Goal: Task Accomplishment & Management: Manage account settings

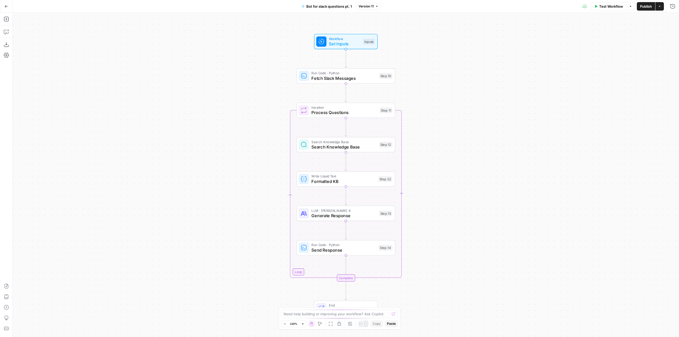
click at [4, 7] on button "Go Back" at bounding box center [7, 7] width 10 height 10
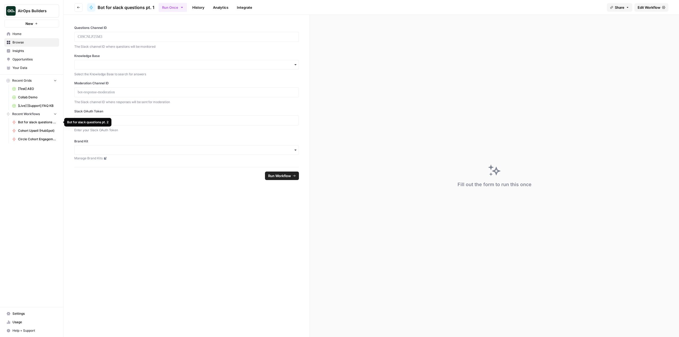
click at [36, 121] on span "Bot for slack questions pt. 2" at bounding box center [37, 122] width 39 height 5
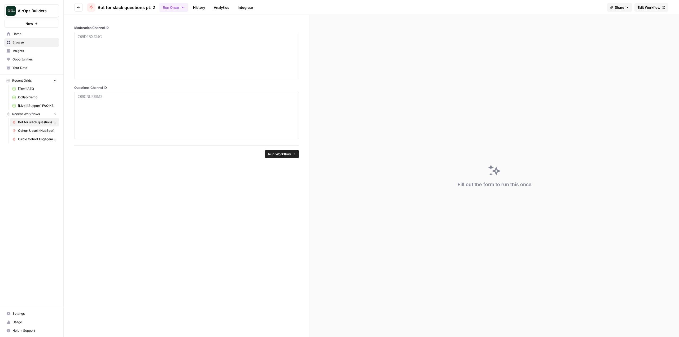
click at [648, 7] on span "Edit Workflow" at bounding box center [649, 7] width 23 height 5
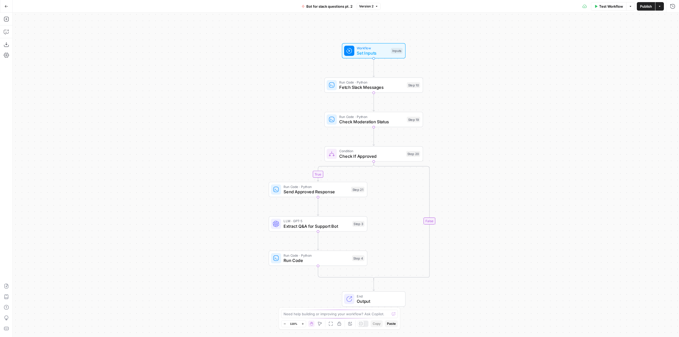
click at [372, 51] on span "Set Inputs" at bounding box center [373, 53] width 32 height 6
click at [9, 31] on button "Copilot" at bounding box center [6, 32] width 8 height 8
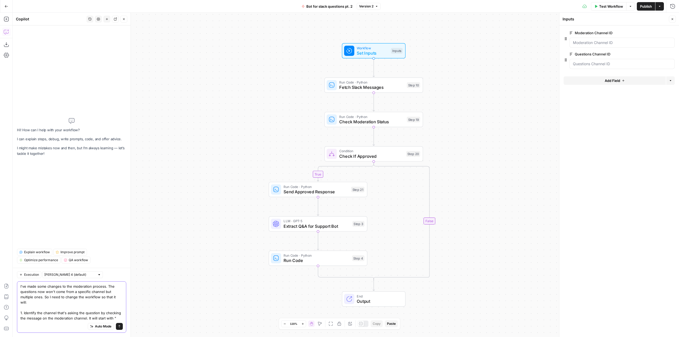
click at [118, 319] on textarea "I've made some changes to the moderation process. The questions now won't come …" at bounding box center [71, 302] width 102 height 37
paste textarea ""Question from #{channel name} (ID: {channel ID}""
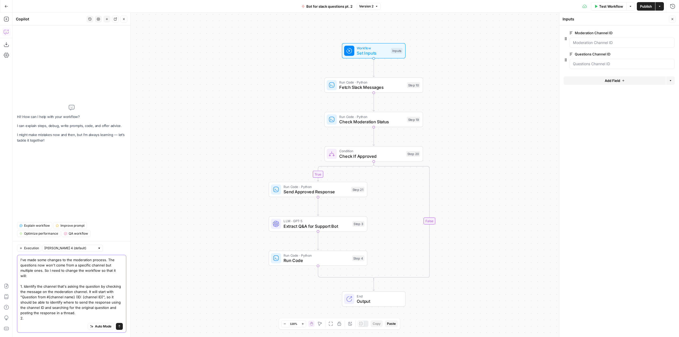
click at [104, 298] on textarea "I've made some changes to the moderation process. The questions now won't come …" at bounding box center [71, 289] width 102 height 64
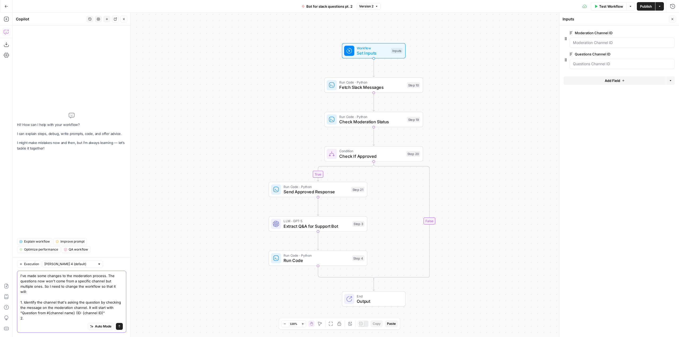
paste textarea "so it should be able to identify where to send the response using the channel I…"
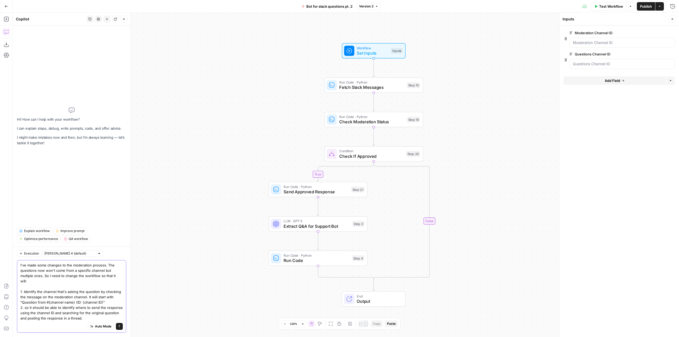
drag, startPoint x: 89, startPoint y: 307, endPoint x: 25, endPoint y: 307, distance: 64.5
click at [25, 307] on textarea "I've made some changes to the moderation process. The questions now won't come …" at bounding box center [71, 292] width 102 height 58
click at [90, 312] on textarea "I've made some changes to the moderation process. The questions now won't come …" at bounding box center [71, 294] width 102 height 53
click at [53, 314] on textarea "I've made some changes to the moderation process. The questions now won't come …" at bounding box center [71, 292] width 102 height 58
click at [92, 319] on textarea "I've made some changes to the moderation process. The questions now won't come …" at bounding box center [71, 292] width 102 height 58
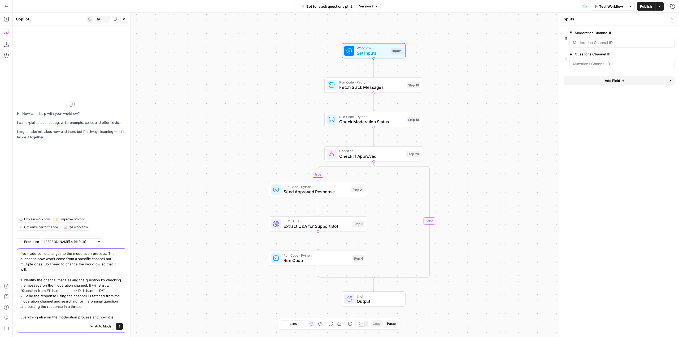
type textarea "I've made some changes to the moderation process. The questions now won't come …"
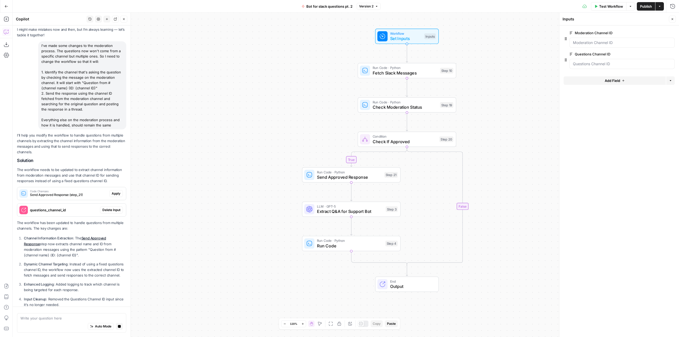
scroll to position [21, 0]
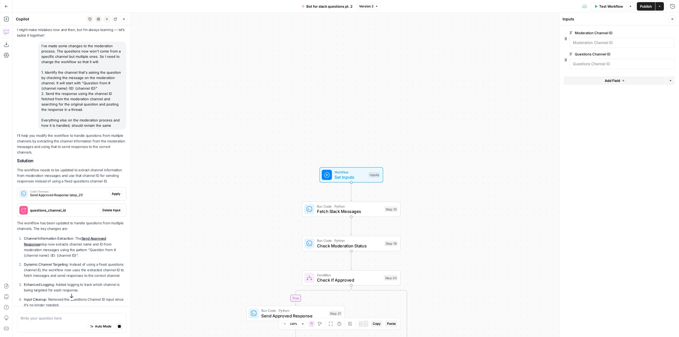
click at [109, 210] on span "Delete Input" at bounding box center [111, 210] width 18 height 5
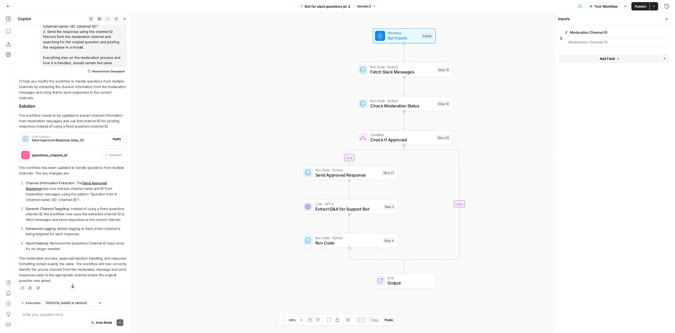
scroll to position [88, 0]
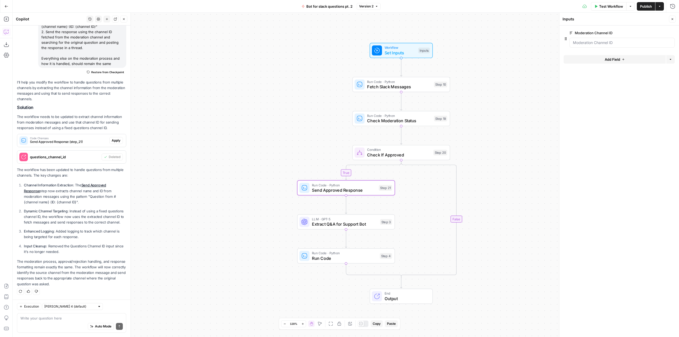
click at [112, 138] on span "Apply" at bounding box center [116, 140] width 9 height 5
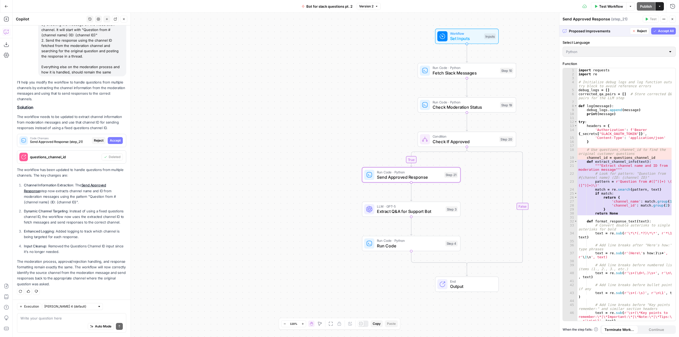
click at [112, 138] on span "Accept" at bounding box center [115, 140] width 11 height 5
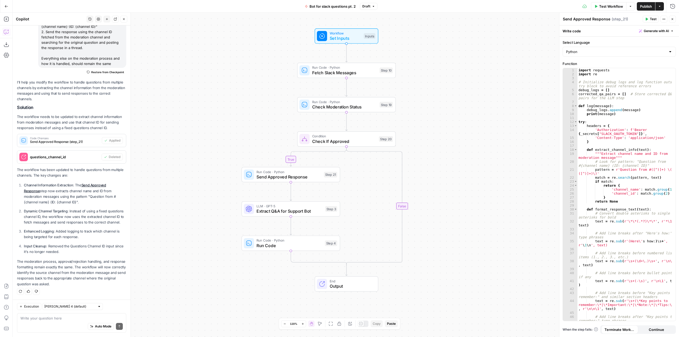
drag, startPoint x: 482, startPoint y: 132, endPoint x: 422, endPoint y: 132, distance: 60.5
click at [422, 132] on div "true false Workflow Set Inputs Inputs Run Code · Python Fetch Slack Messages St…" at bounding box center [346, 175] width 666 height 324
click at [600, 4] on span "Test Workflow" at bounding box center [611, 6] width 24 height 5
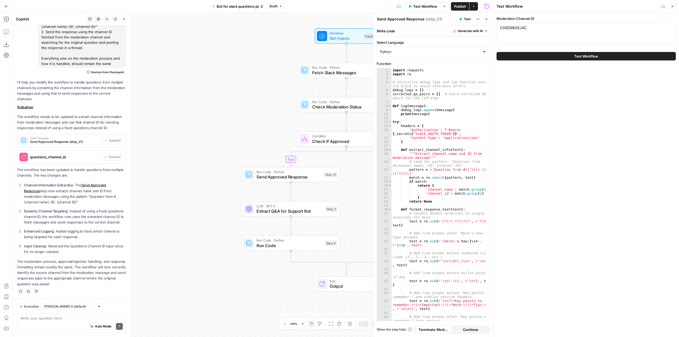
click at [564, 55] on button "Test Workflow" at bounding box center [585, 56] width 179 height 8
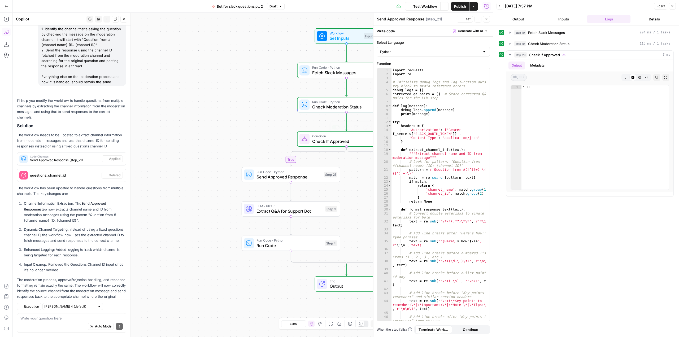
scroll to position [88, 0]
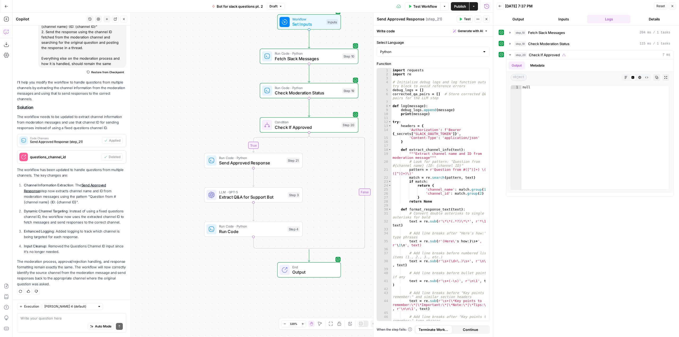
drag, startPoint x: 256, startPoint y: 115, endPoint x: 219, endPoint y: 101, distance: 40.0
click at [219, 101] on div "true false Workflow Set Inputs Inputs Run Code · Python Fetch Slack Messages St…" at bounding box center [253, 175] width 480 height 324
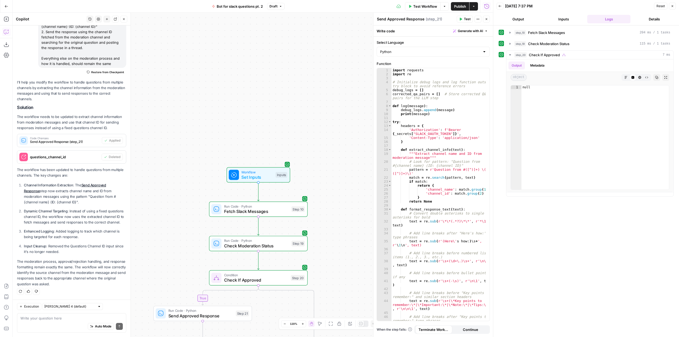
click at [422, 7] on span "Test Workflow" at bounding box center [425, 6] width 24 height 5
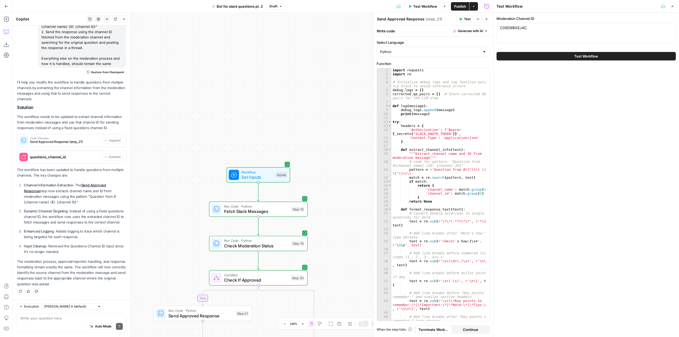
click at [583, 60] on button "Test Workflow" at bounding box center [585, 56] width 179 height 8
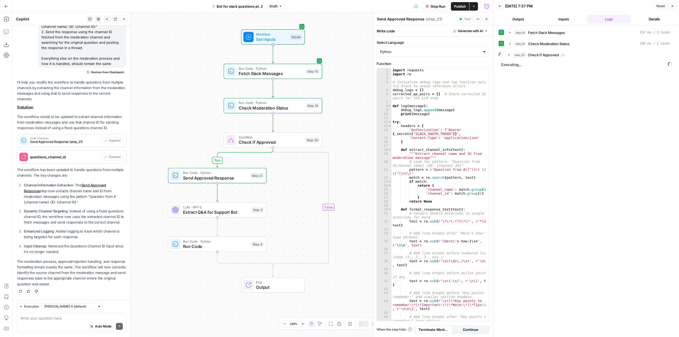
drag, startPoint x: 334, startPoint y: 202, endPoint x: 349, endPoint y: 64, distance: 138.7
click at [349, 64] on div "true false Workflow Set Inputs Inputs Run Code · Python Fetch Slack Messages St…" at bounding box center [253, 175] width 480 height 324
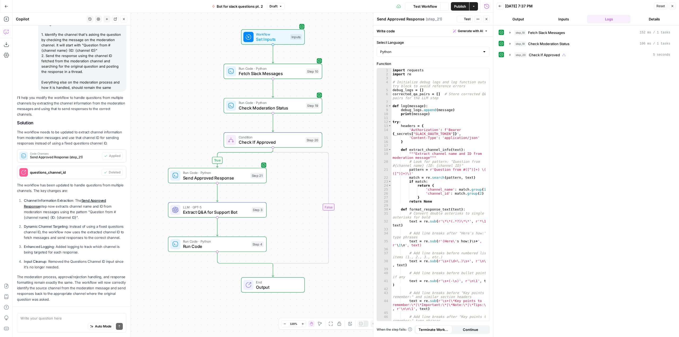
scroll to position [88, 0]
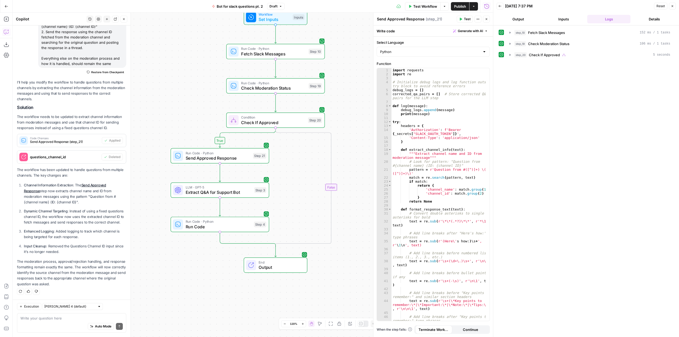
drag, startPoint x: 243, startPoint y: 283, endPoint x: 204, endPoint y: 264, distance: 42.9
click at [204, 264] on div "true false Workflow Set Inputs Inputs Run Code · Python Fetch Slack Messages St…" at bounding box center [253, 175] width 480 height 324
click at [56, 319] on textarea at bounding box center [71, 318] width 102 height 5
click at [243, 156] on span "Send Approved Response" at bounding box center [218, 158] width 65 height 6
click at [509, 54] on icon "button" at bounding box center [510, 55] width 4 height 4
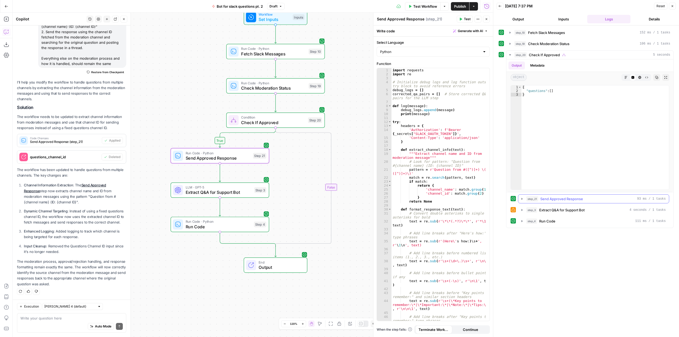
click at [521, 199] on icon "button" at bounding box center [521, 199] width 1 height 2
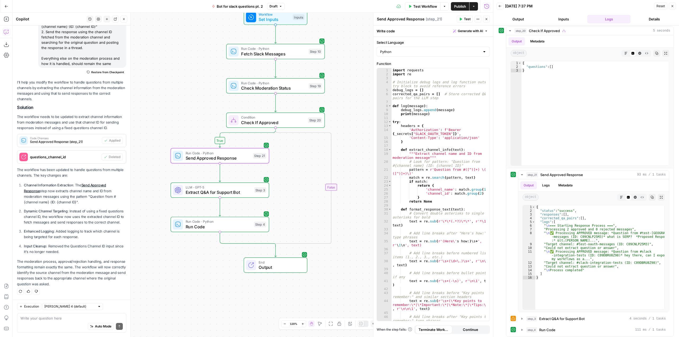
scroll to position [27, 0]
click at [521, 314] on button "step_3 Extract Q&A for Support Bot 4 seconds / 1 tasks" at bounding box center [593, 316] width 151 height 8
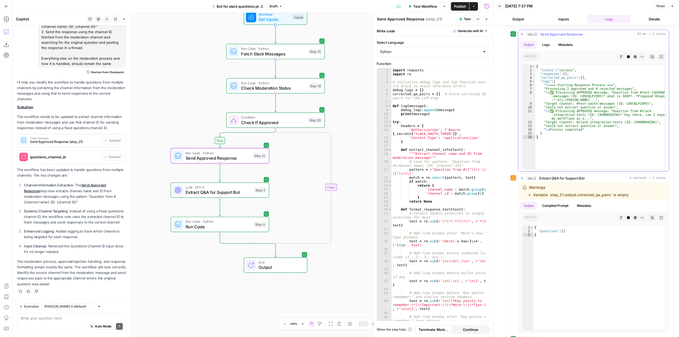
scroll to position [176, 0]
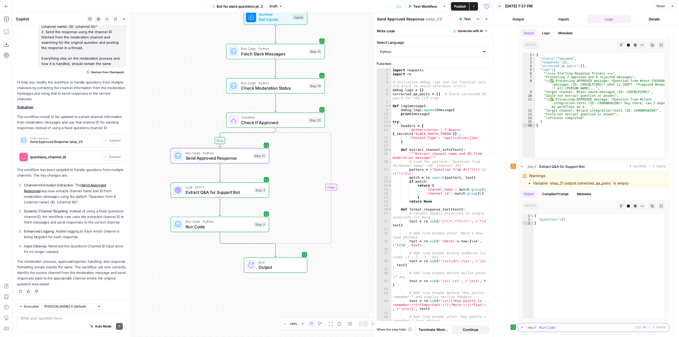
click at [522, 326] on icon "button" at bounding box center [522, 327] width 4 height 4
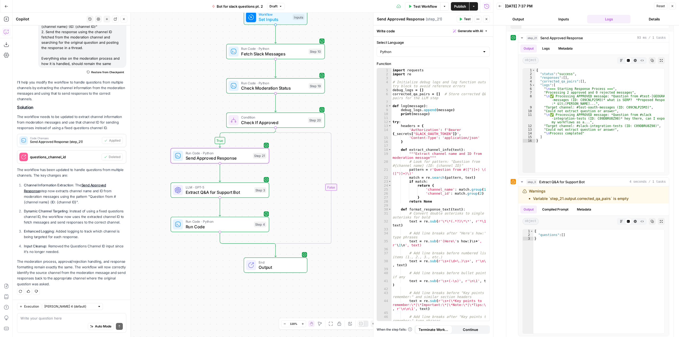
scroll to position [124, 0]
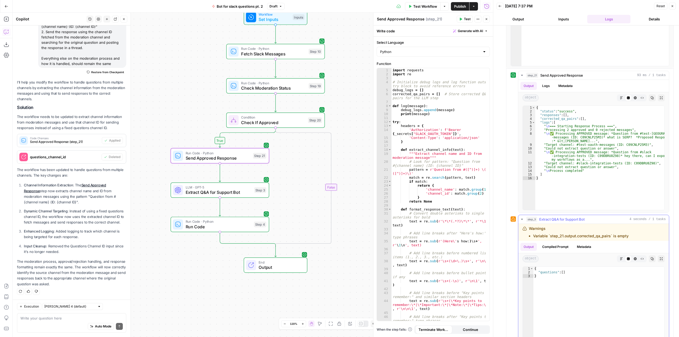
drag, startPoint x: 634, startPoint y: 238, endPoint x: 528, endPoint y: 230, distance: 106.4
click at [528, 230] on div "Warnings Variable `step_21.output.corrected_qa_pairs` is empty" at bounding box center [584, 232] width 124 height 13
copy div "Warnings Variable `step_21.output.corrected_qa_pairs` is empty"
click at [51, 319] on textarea at bounding box center [71, 318] width 102 height 5
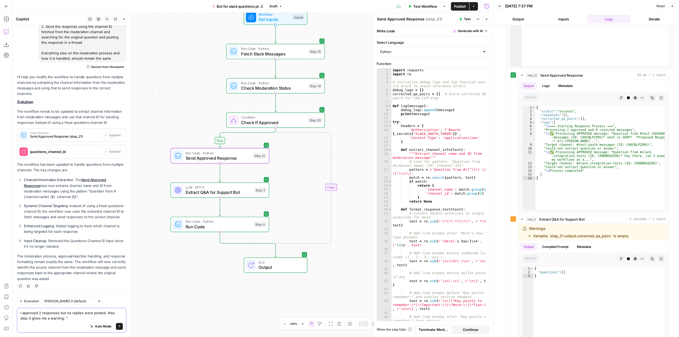
paste textarea "Warnings Variable `step_21.output.corrected_qa_pairs` is empty"
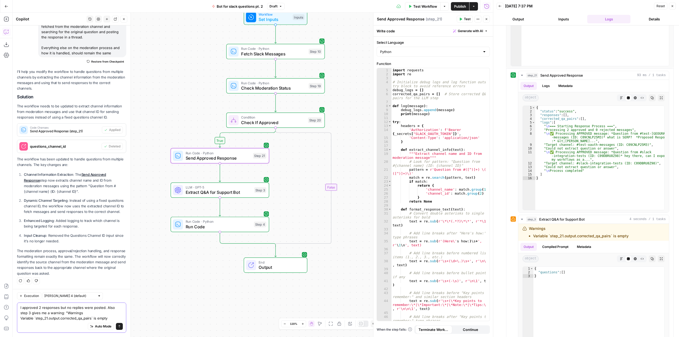
type textarea "I approved 2 responses but no replies were posted. Also step 3 gives me a warni…"
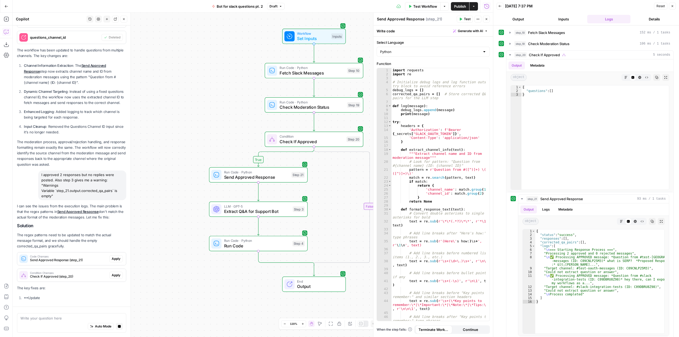
scroll to position [199, 0]
click at [112, 258] on span "Apply" at bounding box center [116, 258] width 9 height 5
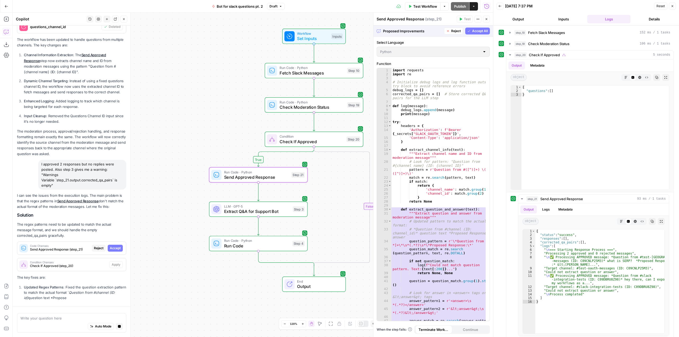
click at [111, 246] on div "I can see the issues from the execution logs. The main problem is that the rege…" at bounding box center [71, 248] width 109 height 110
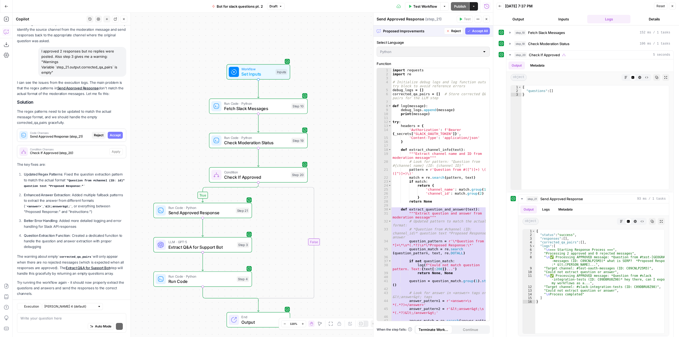
scroll to position [333, 0]
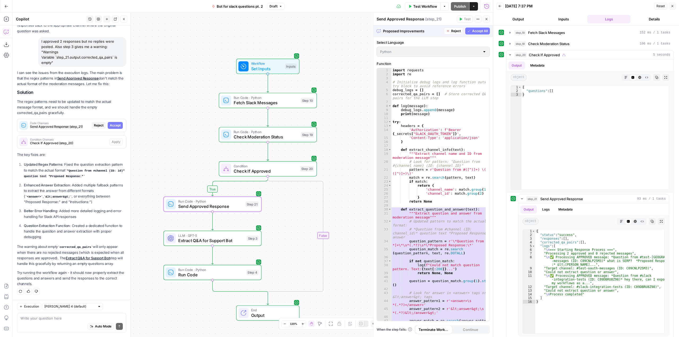
click at [111, 121] on div "Code Changes Send Approved Response (step_21) Reject Accept" at bounding box center [71, 125] width 109 height 13
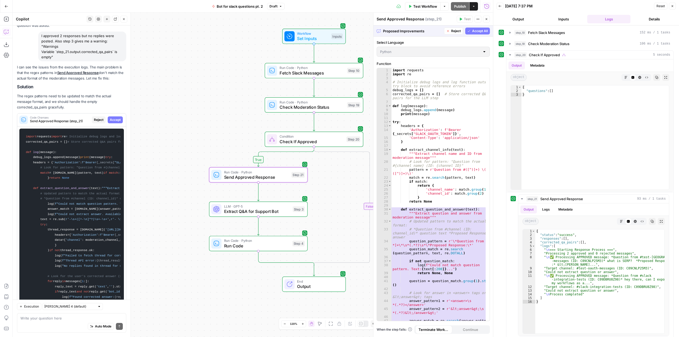
click at [110, 122] on span "Accept" at bounding box center [115, 119] width 11 height 5
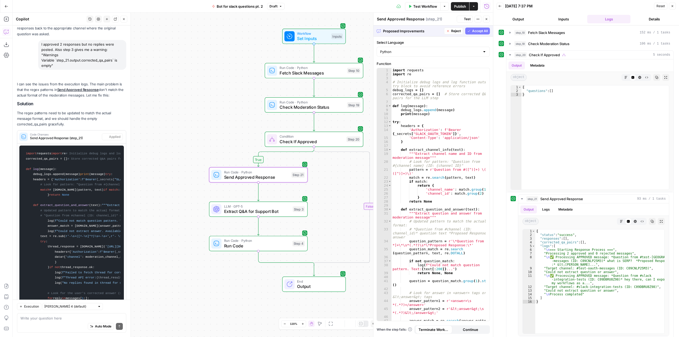
scroll to position [2521, 0]
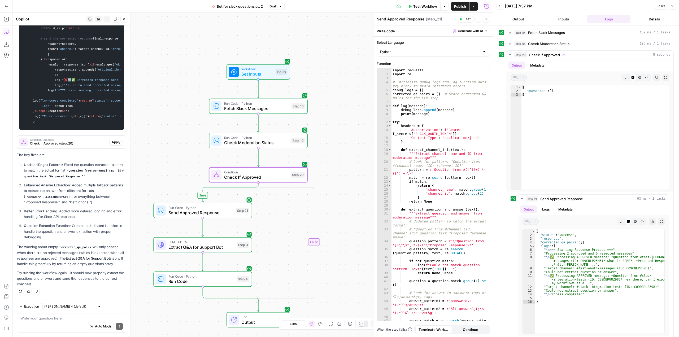
click at [112, 142] on span "Apply" at bounding box center [116, 142] width 9 height 5
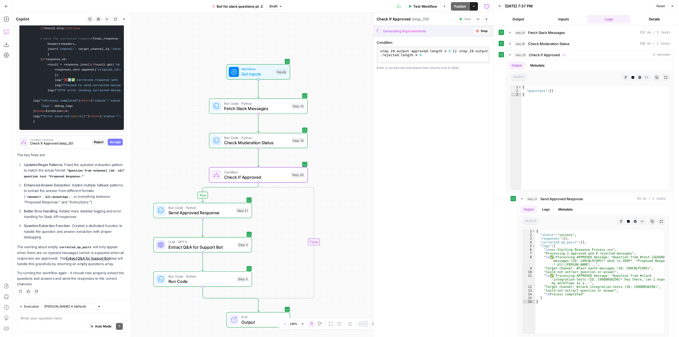
click at [110, 142] on span "Accept" at bounding box center [115, 142] width 11 height 5
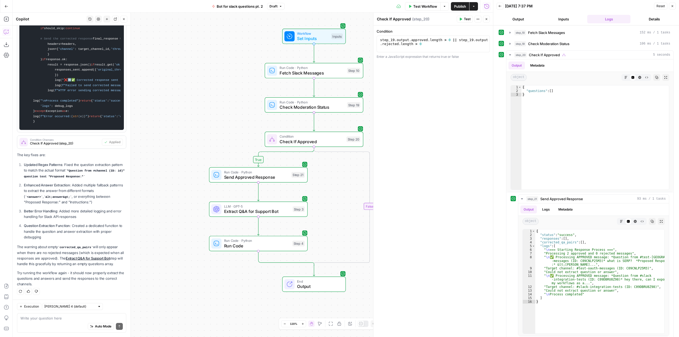
click at [429, 7] on span "Test Workflow" at bounding box center [425, 6] width 24 height 5
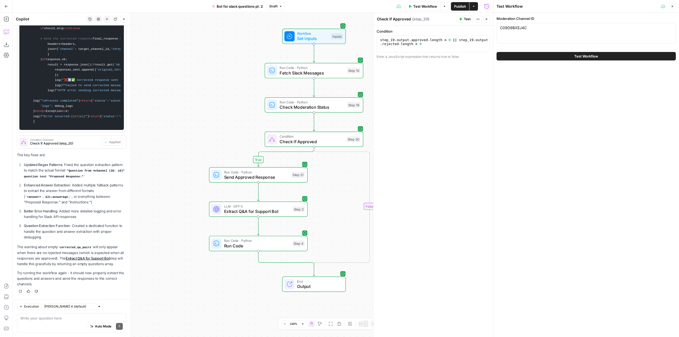
click at [593, 56] on span "Test Workflow" at bounding box center [586, 56] width 24 height 5
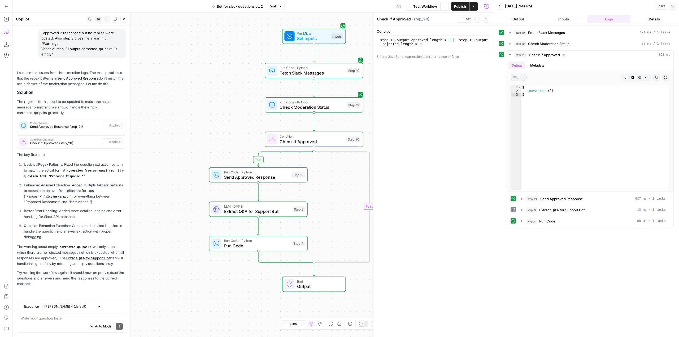
scroll to position [350, 0]
click at [521, 212] on button "step_3 Extract Q&A for Support Bot 10 ms / 1 tasks" at bounding box center [593, 210] width 151 height 8
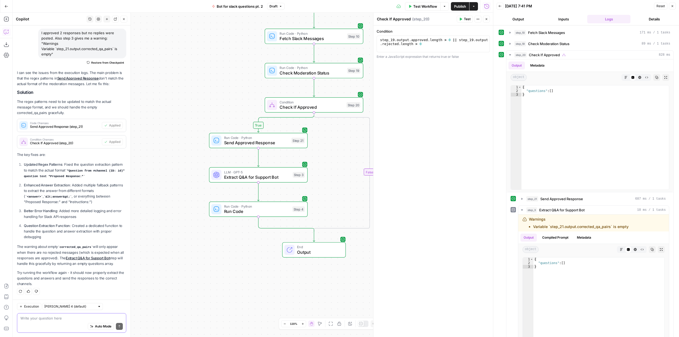
click at [71, 319] on textarea at bounding box center [71, 318] width 102 height 5
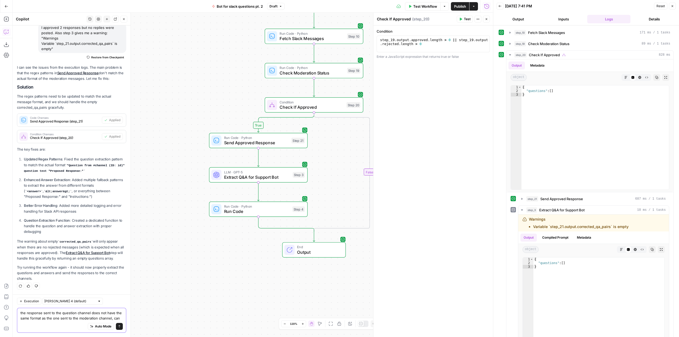
scroll to position [360, 0]
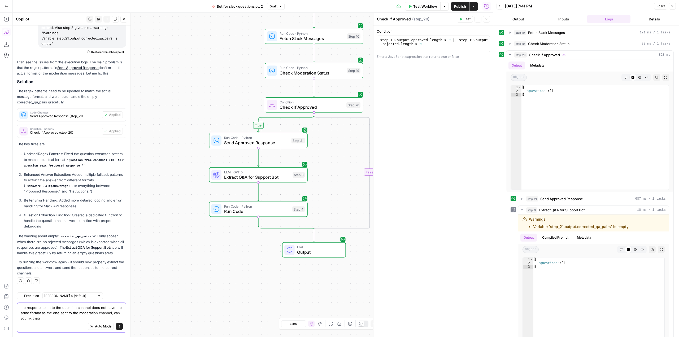
type textarea "the response sent to the question channel does not have the same format as the …"
click at [458, 7] on span "Publish" at bounding box center [460, 6] width 12 height 5
click at [118, 326] on icon "submit" at bounding box center [119, 326] width 3 height 3
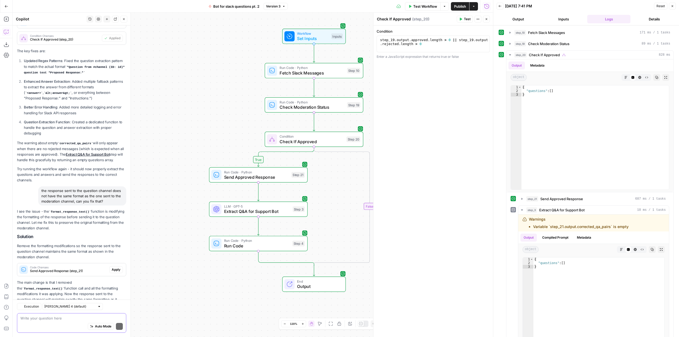
scroll to position [480, 0]
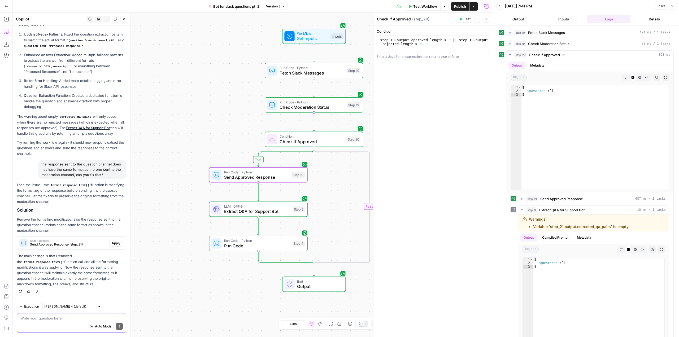
click at [114, 246] on button "Apply" at bounding box center [116, 243] width 14 height 7
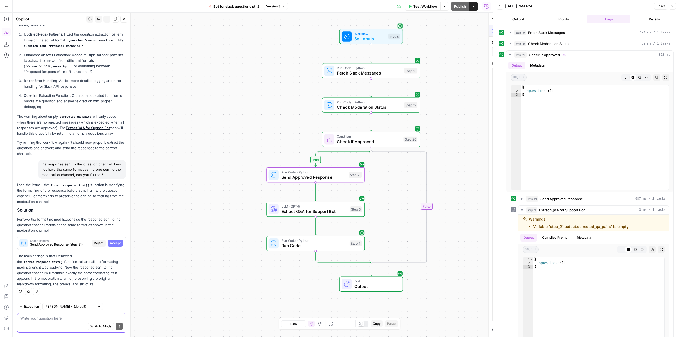
scroll to position [463, 0]
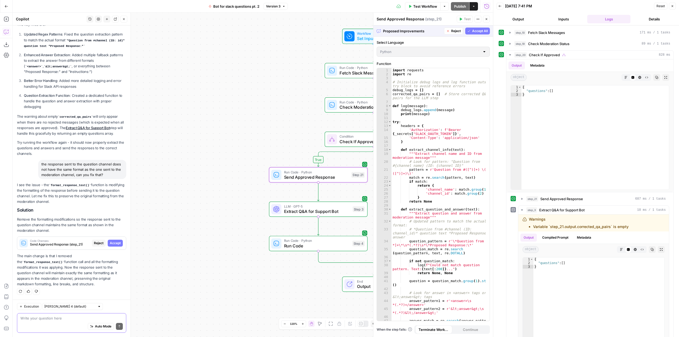
click at [114, 246] on button "Accept" at bounding box center [115, 243] width 15 height 7
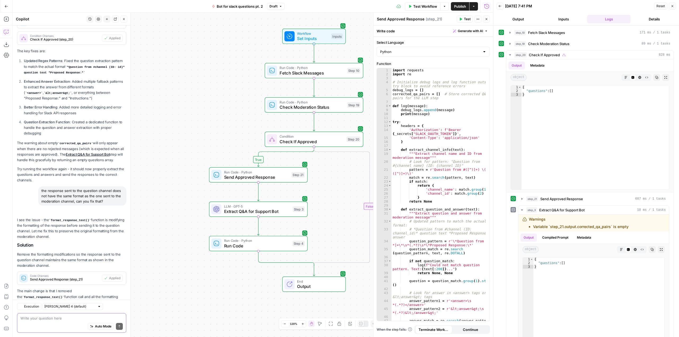
scroll to position [489, 0]
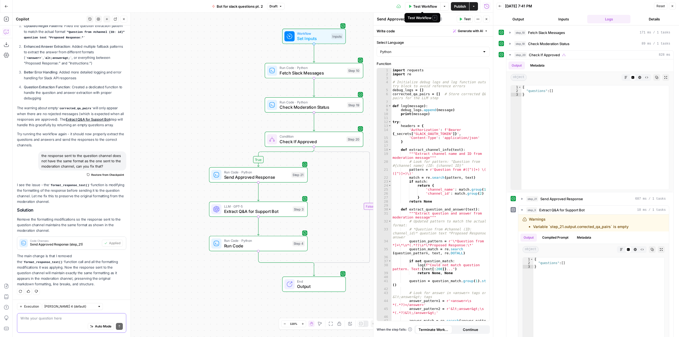
click at [427, 8] on span "Test Workflow" at bounding box center [425, 6] width 24 height 5
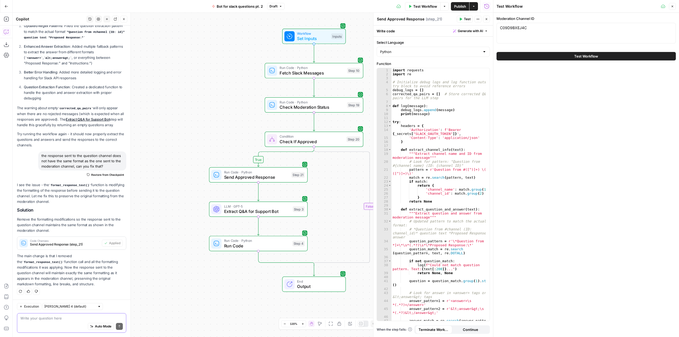
click at [562, 57] on button "Test Workflow" at bounding box center [585, 56] width 179 height 8
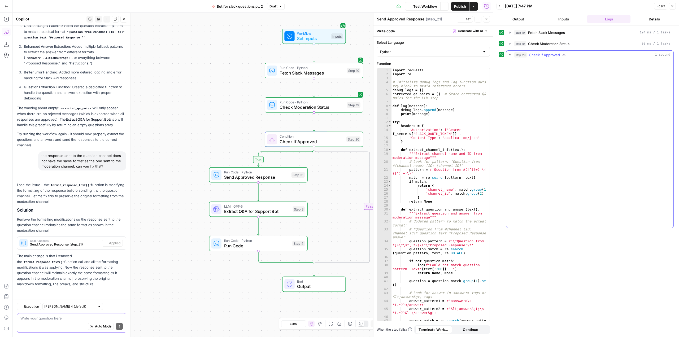
scroll to position [489, 0]
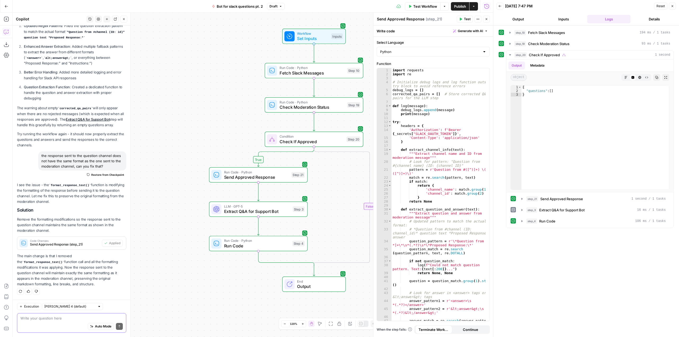
click at [421, 6] on span "Test Workflow" at bounding box center [425, 6] width 24 height 5
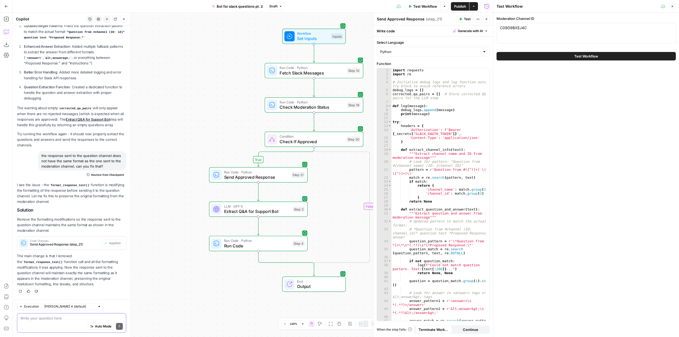
click at [576, 59] on button "Test Workflow" at bounding box center [585, 56] width 179 height 8
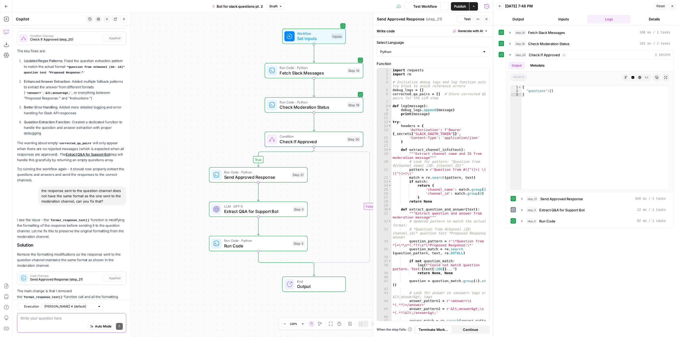
scroll to position [489, 0]
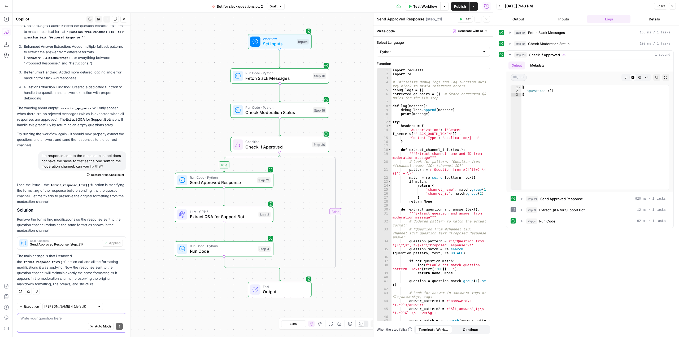
drag, startPoint x: 225, startPoint y: 80, endPoint x: 191, endPoint y: 86, distance: 34.6
click at [191, 86] on div "true false Workflow Set Inputs Inputs Run Code · Python Fetch Slack Messages St…" at bounding box center [253, 175] width 480 height 324
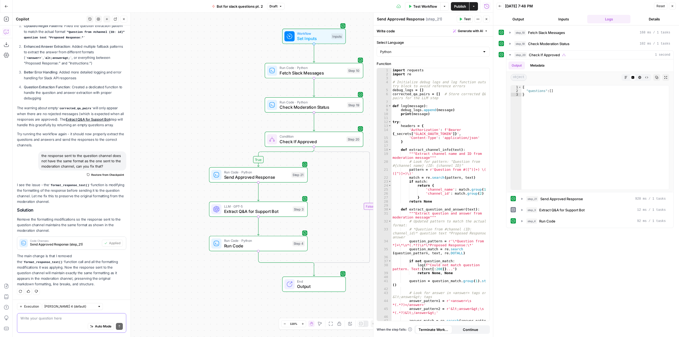
click at [77, 317] on textarea at bounding box center [71, 318] width 102 height 5
type textarea "adjust"
type textarea "please"
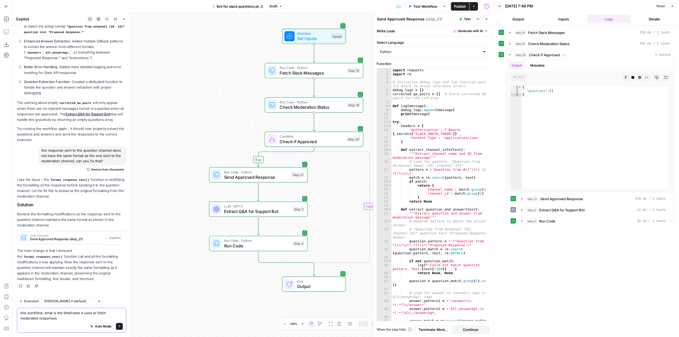
type textarea "this workflow, what is the timeframe it uses to fetch moderated responses?"
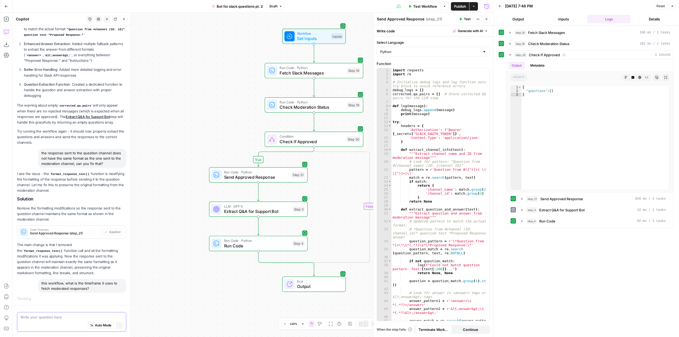
scroll to position [473, 0]
click at [77, 317] on textarea at bounding box center [71, 318] width 102 height 5
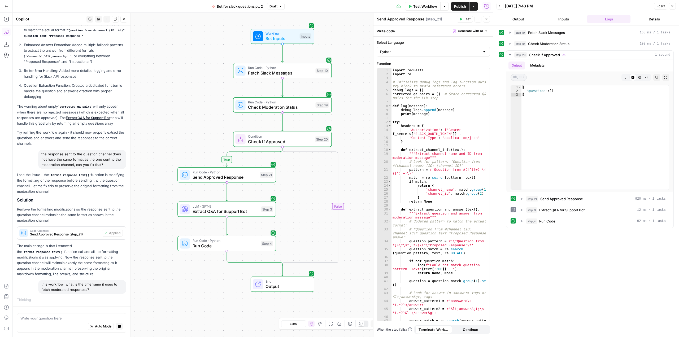
drag, startPoint x: 209, startPoint y: 116, endPoint x: 178, endPoint y: 116, distance: 31.6
click at [178, 116] on div "true false Workflow Set Inputs Inputs Run Code · Python Fetch Slack Messages St…" at bounding box center [253, 175] width 480 height 324
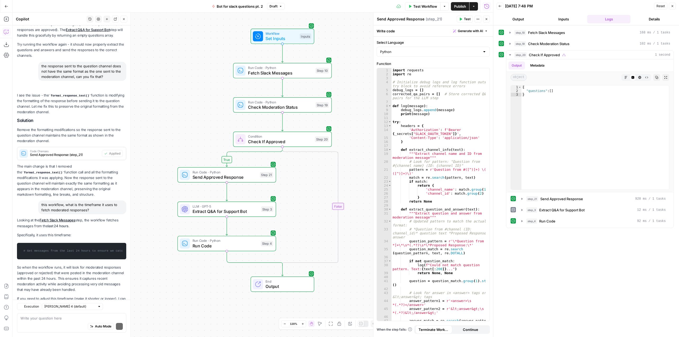
scroll to position [613, 0]
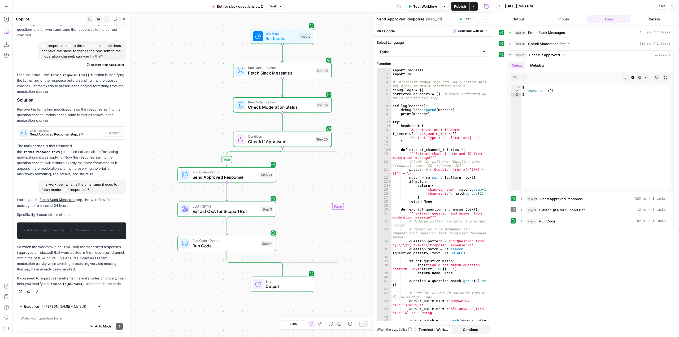
click at [68, 323] on div "Auto Mode Send" at bounding box center [71, 327] width 102 height 12
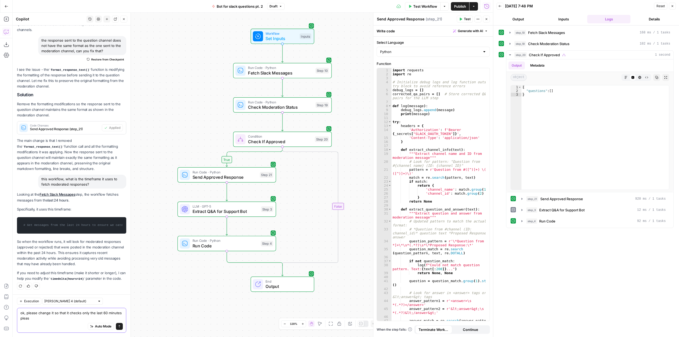
type textarea "ok, please change it so that it checks only the last 60 minutes please"
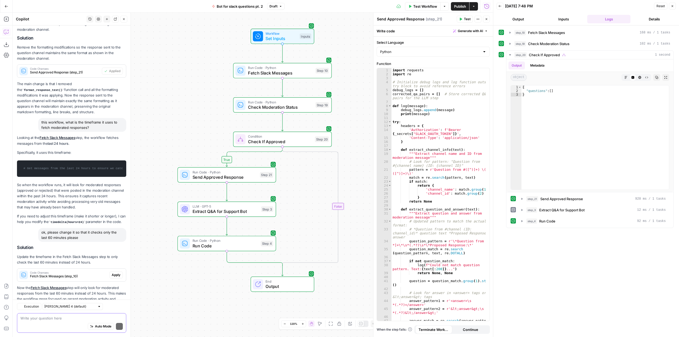
scroll to position [696, 0]
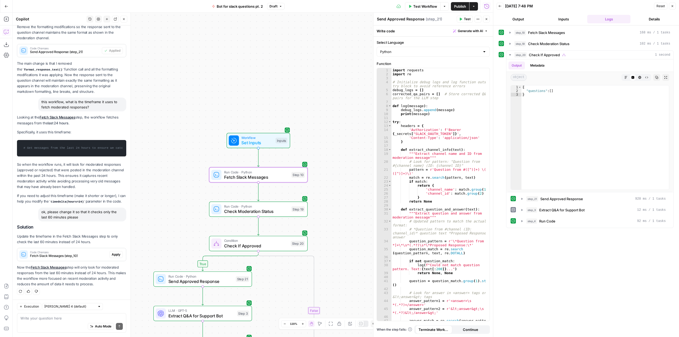
click at [112, 254] on span "Apply" at bounding box center [116, 254] width 9 height 5
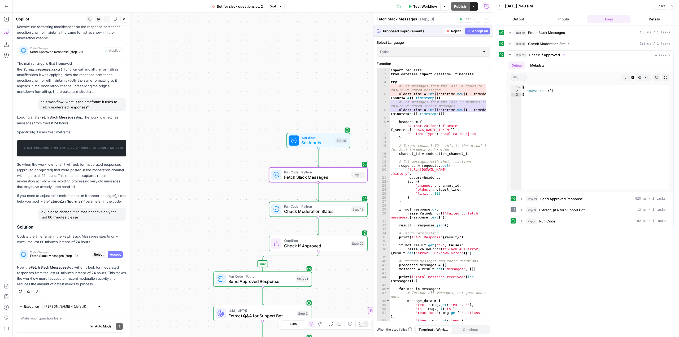
click at [111, 254] on span "Accept" at bounding box center [115, 254] width 11 height 5
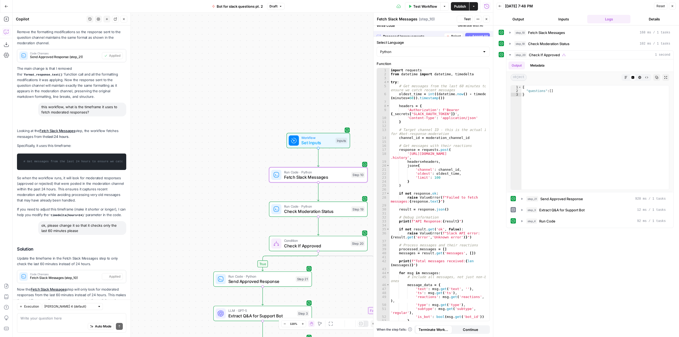
scroll to position [713, 0]
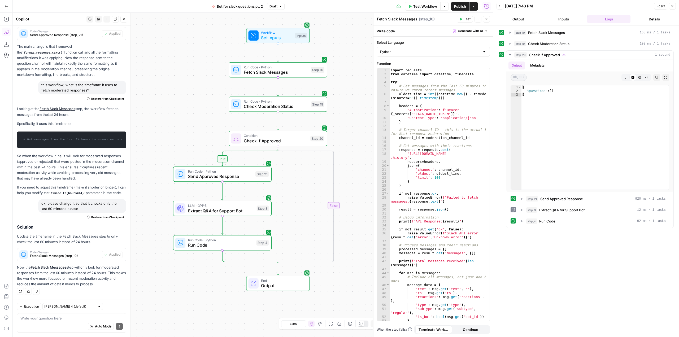
drag, startPoint x: 334, startPoint y: 221, endPoint x: 354, endPoint y: 116, distance: 106.8
click at [354, 116] on div "true false Workflow Set Inputs Inputs Run Code · Python Fetch Slack Messages St…" at bounding box center [253, 175] width 480 height 324
click at [457, 7] on span "Publish" at bounding box center [460, 6] width 12 height 5
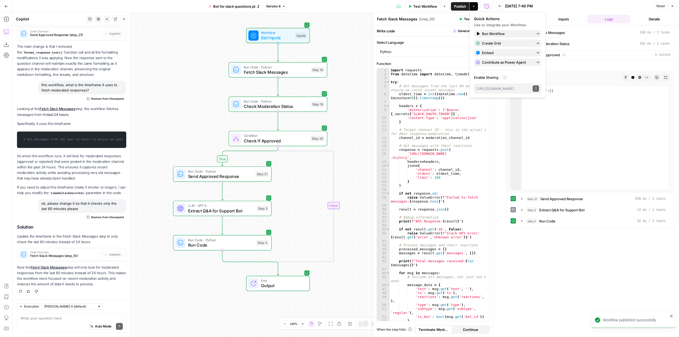
click at [421, 5] on span "Test Workflow" at bounding box center [425, 6] width 24 height 5
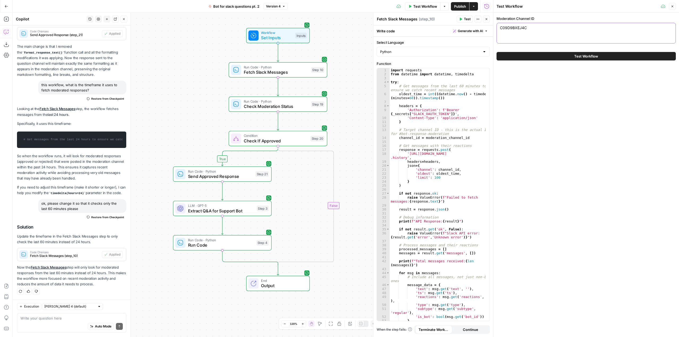
click at [538, 30] on textarea "C09D9BXEJ4C" at bounding box center [586, 27] width 172 height 5
click at [472, 6] on icon "button" at bounding box center [473, 6] width 3 height 3
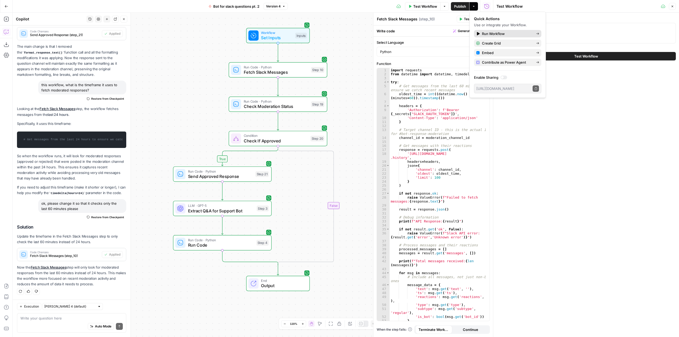
click at [503, 32] on span "Run Workflow" at bounding box center [507, 33] width 50 height 5
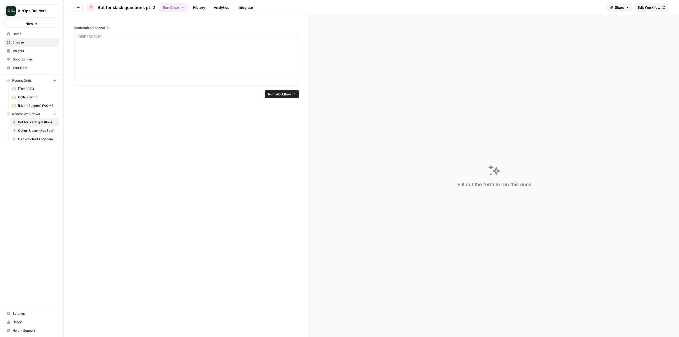
click at [181, 8] on icon "button" at bounding box center [183, 7] width 4 height 4
click at [196, 52] on span "Run on a Schedule" at bounding box center [206, 49] width 63 height 5
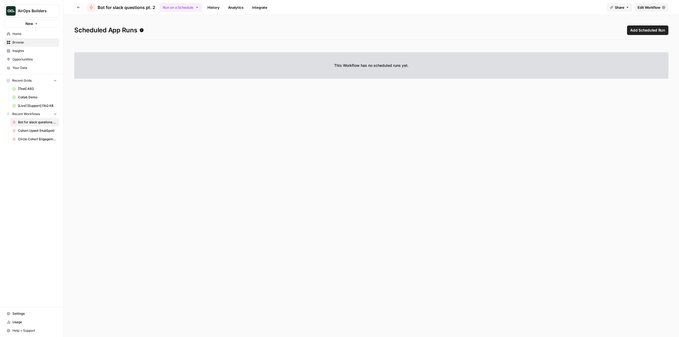
click at [654, 33] on span "Add Scheduled Run" at bounding box center [647, 30] width 35 height 5
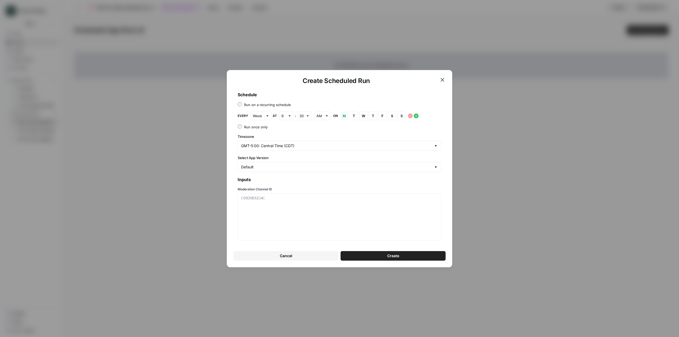
click at [264, 118] on div "Week" at bounding box center [260, 116] width 21 height 8
click at [264, 141] on span "Hour" at bounding box center [260, 143] width 10 height 5
type input "Hour"
click at [285, 115] on div "30" at bounding box center [285, 116] width 15 height 8
click at [288, 130] on div "00" at bounding box center [285, 128] width 6 height 5
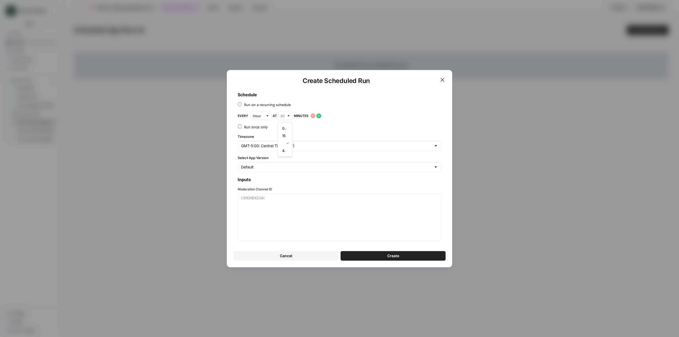
type input "00"
click at [270, 203] on div at bounding box center [339, 217] width 197 height 42
click at [390, 256] on span "Create" at bounding box center [393, 255] width 12 height 5
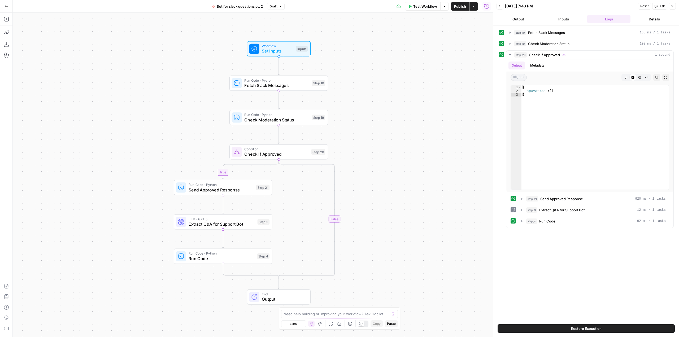
click at [8, 3] on button "Go Back" at bounding box center [7, 7] width 10 height 10
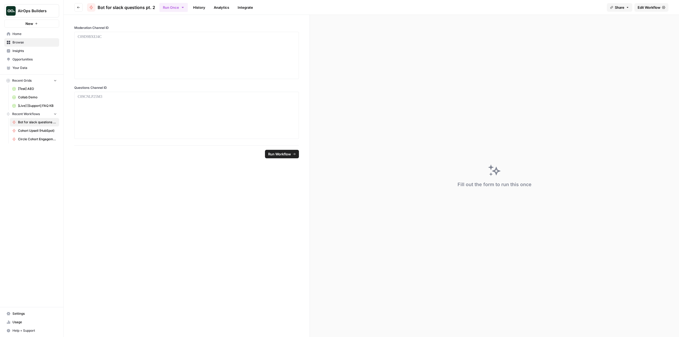
click at [25, 35] on span "Home" at bounding box center [34, 34] width 44 height 5
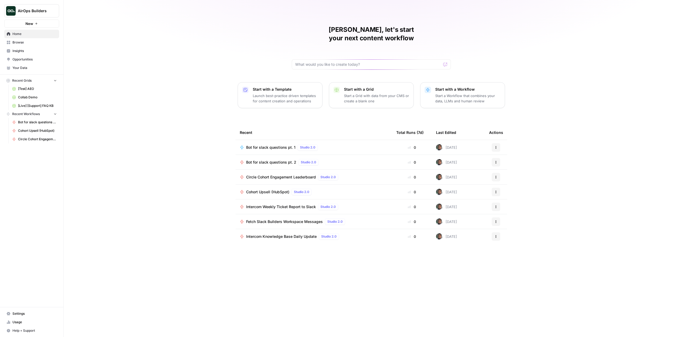
click at [274, 140] on td "Bot for slack questions pt. 1 Studio 2.0" at bounding box center [314, 147] width 156 height 15
click at [271, 145] on span "Bot for slack questions pt. 1" at bounding box center [270, 147] width 49 height 5
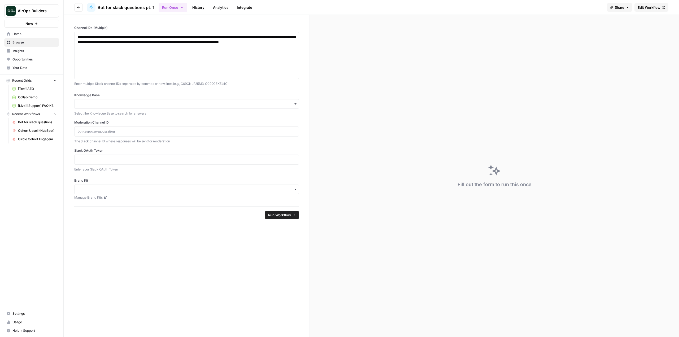
click at [653, 6] on span "Edit Workflow" at bounding box center [649, 7] width 23 height 5
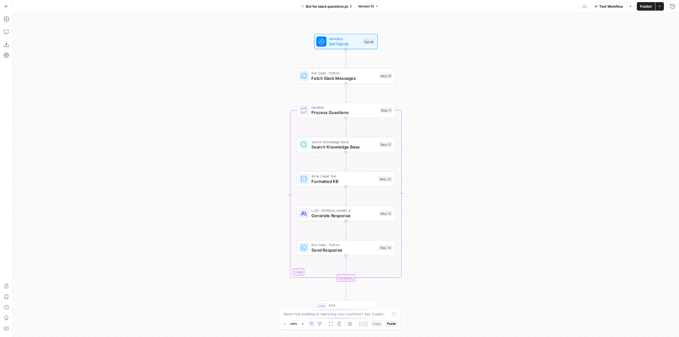
click at [607, 4] on span "Test Workflow" at bounding box center [611, 6] width 24 height 5
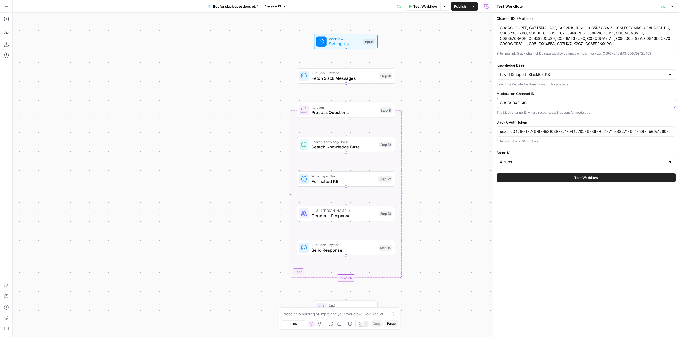
click at [536, 102] on input "C09D9BXEJ4C" at bounding box center [586, 102] width 172 height 5
click at [601, 132] on input "xoxp-204715613749-9345310387574-9447782495366-0c1671c53327149d15e0f3ab69c17994" at bounding box center [586, 131] width 172 height 5
click at [528, 159] on div "AirOps" at bounding box center [585, 162] width 179 height 10
